Goal: Submit feedback/report problem

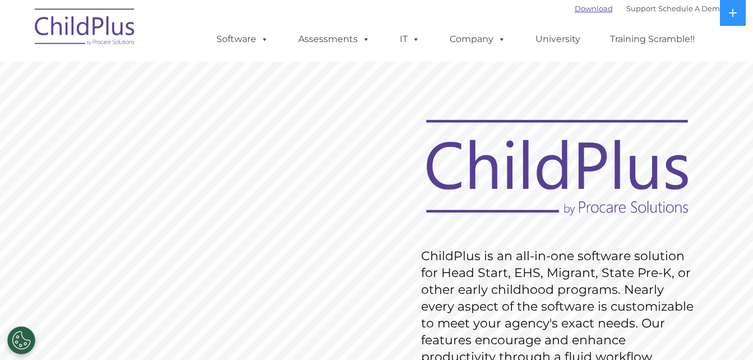
click at [577, 9] on link "Download" at bounding box center [594, 8] width 38 height 9
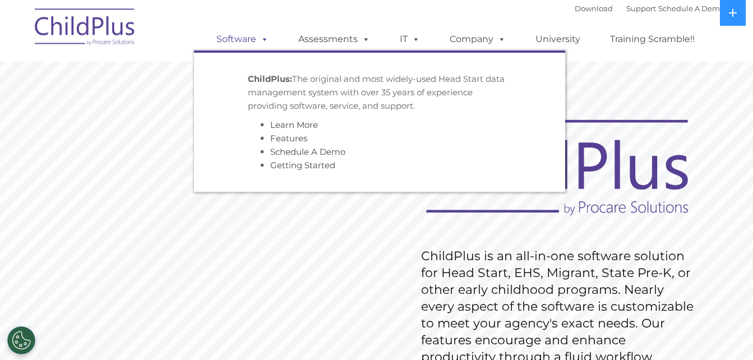
click at [242, 43] on link "Software" at bounding box center [242, 39] width 75 height 22
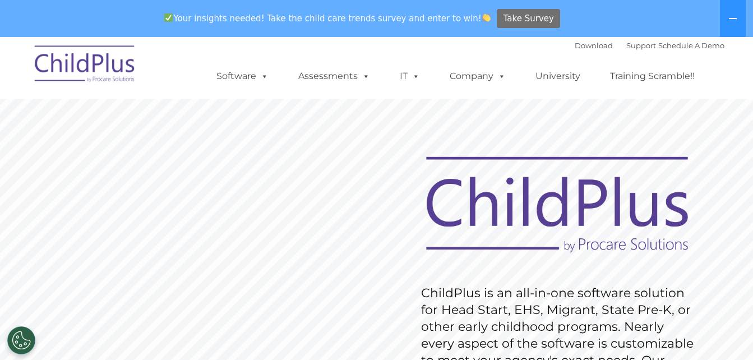
click at [509, 20] on span "Take Survey" at bounding box center [529, 19] width 50 height 20
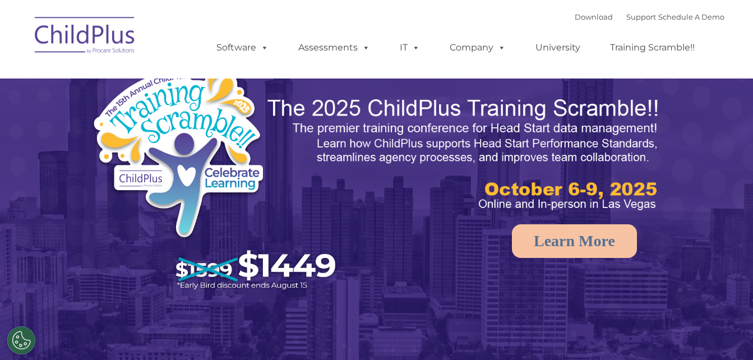
select select "MEDIUM"
